Goal: Go to known website: Access a specific website the user already knows

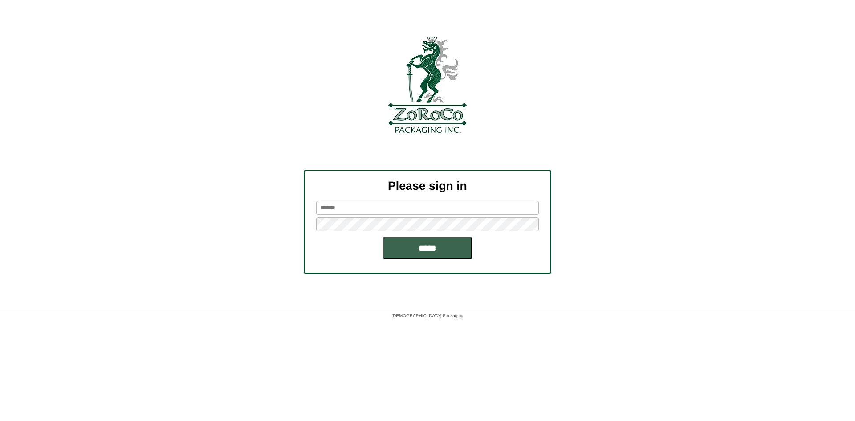
click at [416, 206] on input "text" at bounding box center [427, 208] width 223 height 14
type input "*******"
click at [383, 237] on input "*****" at bounding box center [427, 248] width 89 height 22
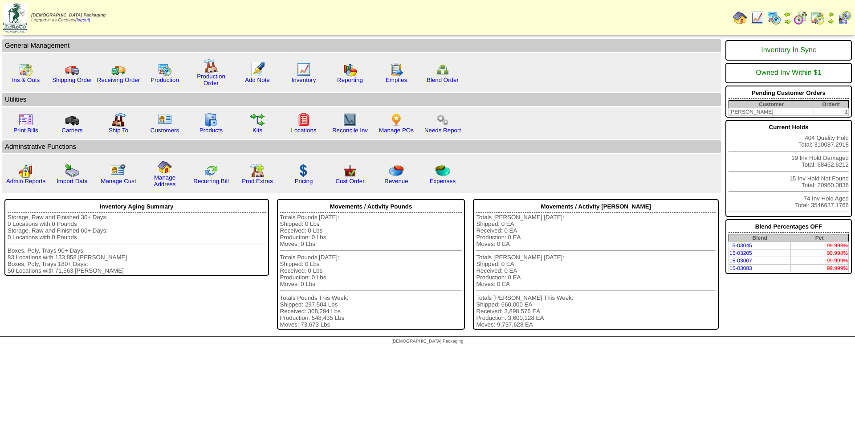
click at [778, 16] on img at bounding box center [774, 18] width 14 height 14
